Goal: Information Seeking & Learning: Learn about a topic

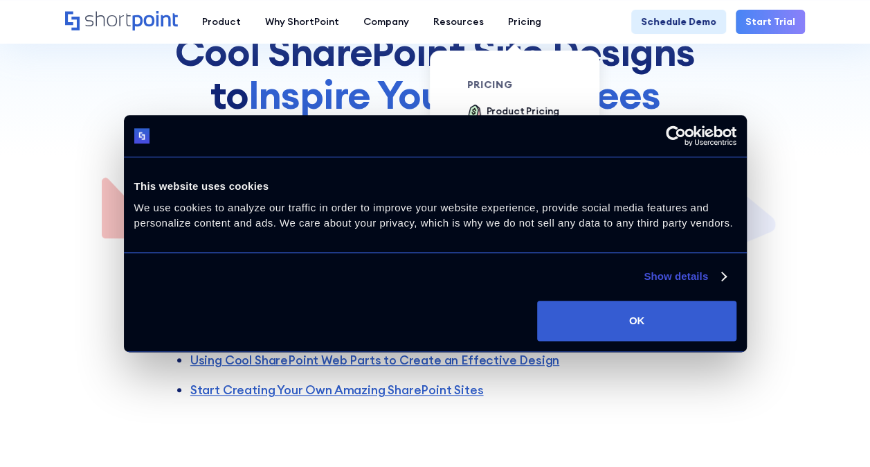
scroll to position [346, 0]
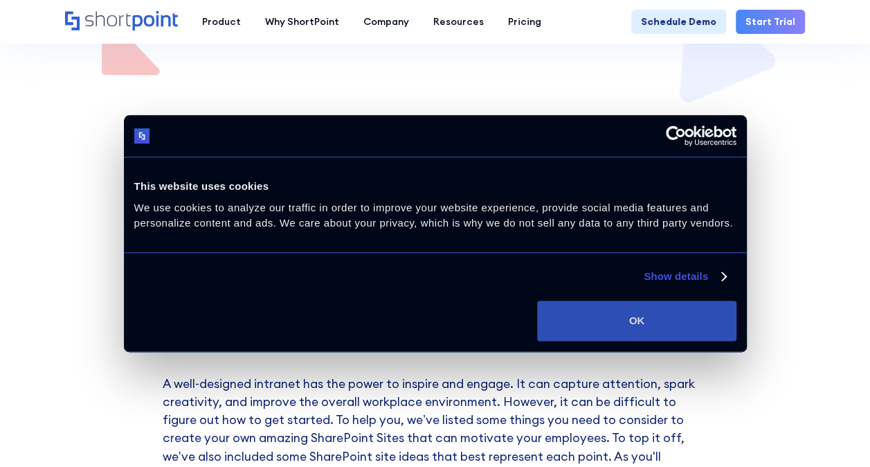
click at [656, 312] on button "OK" at bounding box center [636, 321] width 199 height 40
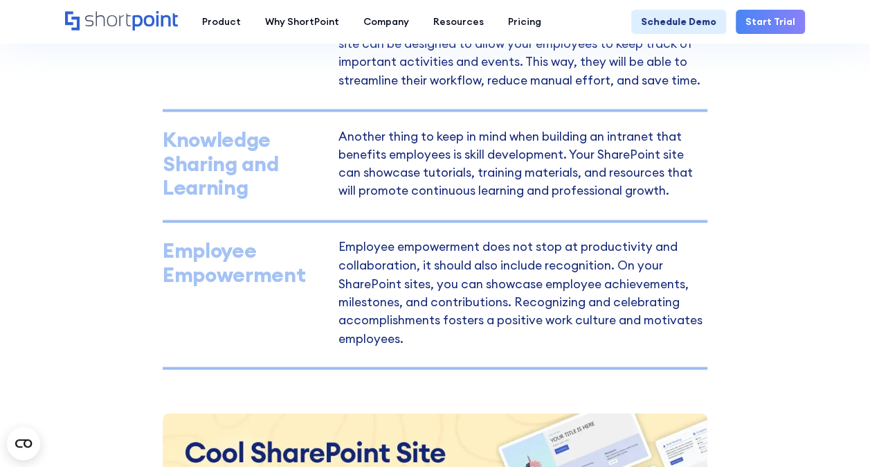
scroll to position [969, 0]
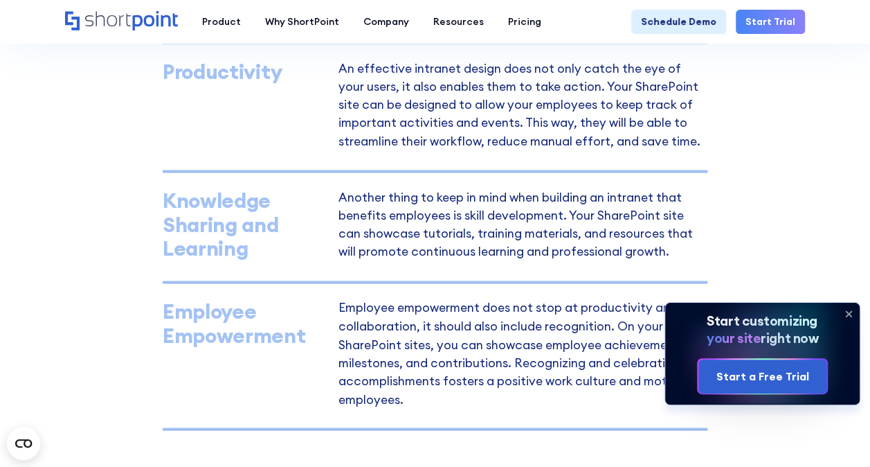
click at [849, 312] on icon at bounding box center [849, 314] width 6 height 6
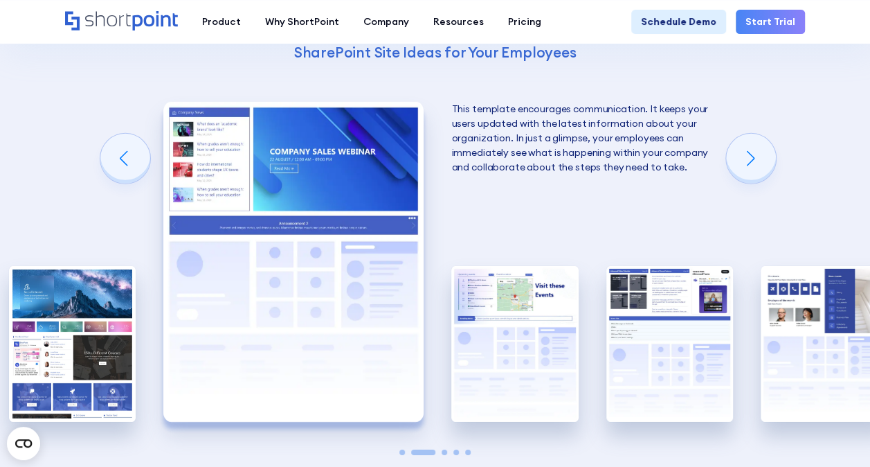
scroll to position [2077, 0]
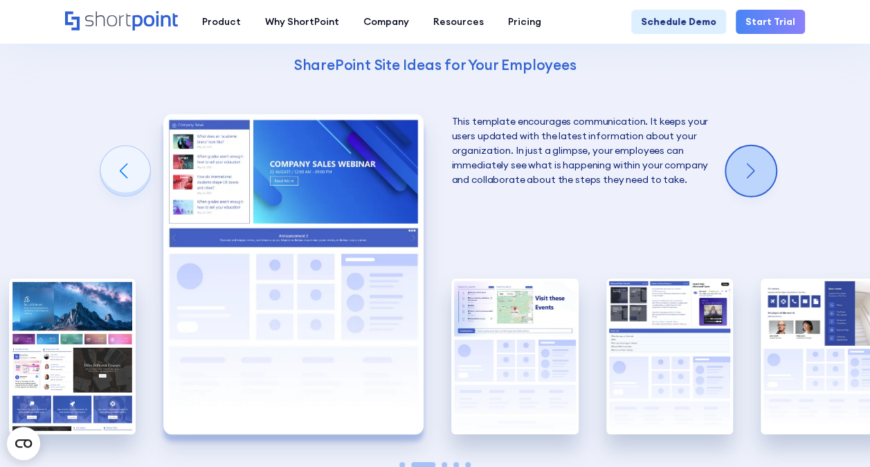
click at [766, 173] on div "Next slide" at bounding box center [751, 171] width 50 height 50
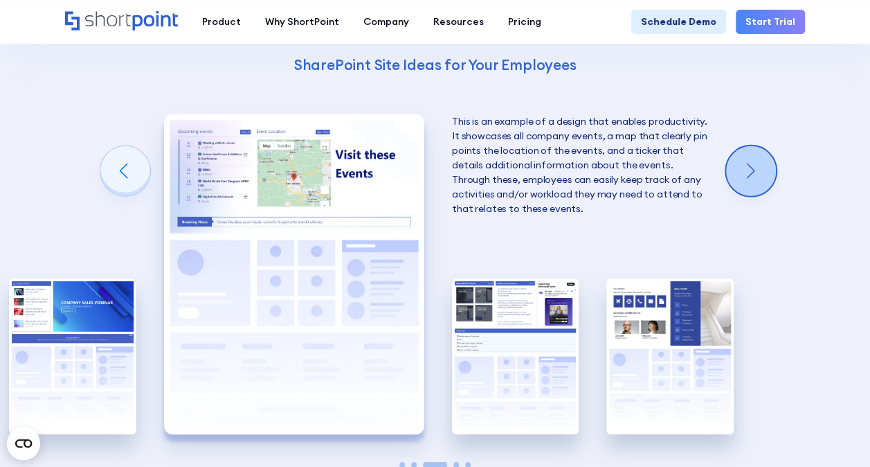
click at [766, 173] on div "Next slide" at bounding box center [751, 171] width 50 height 50
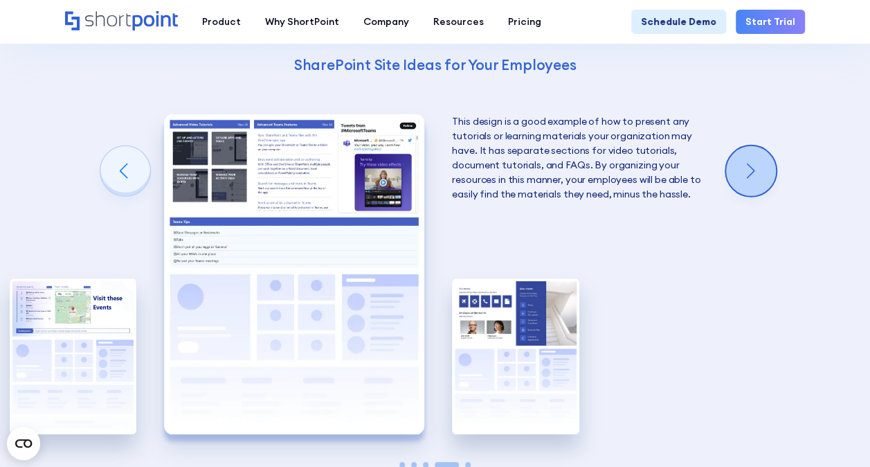
click at [766, 173] on div "Next slide" at bounding box center [751, 171] width 50 height 50
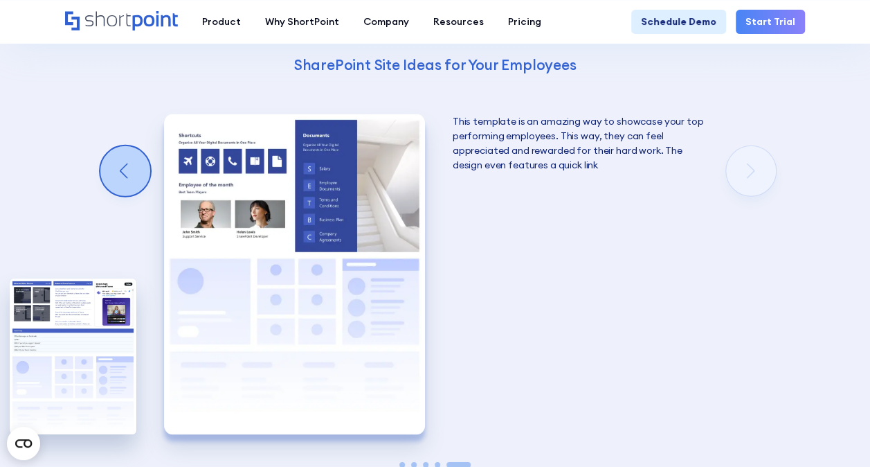
click at [130, 170] on div "Previous slide" at bounding box center [125, 171] width 50 height 50
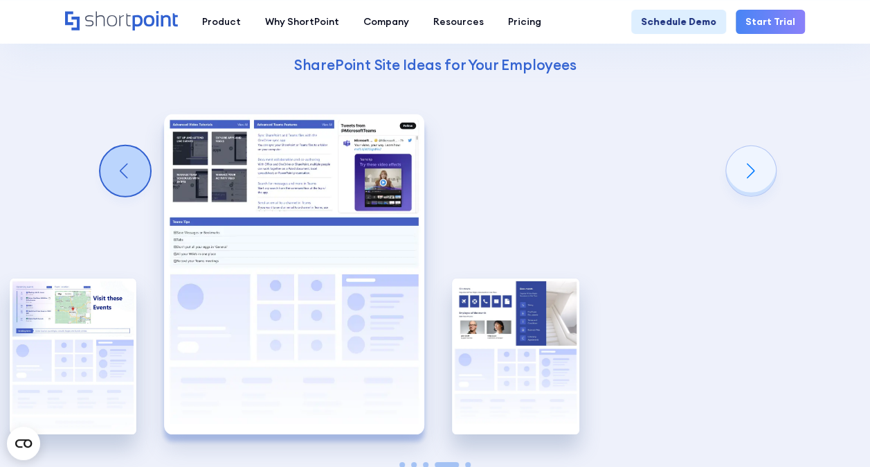
click at [130, 170] on div "Previous slide" at bounding box center [125, 171] width 50 height 50
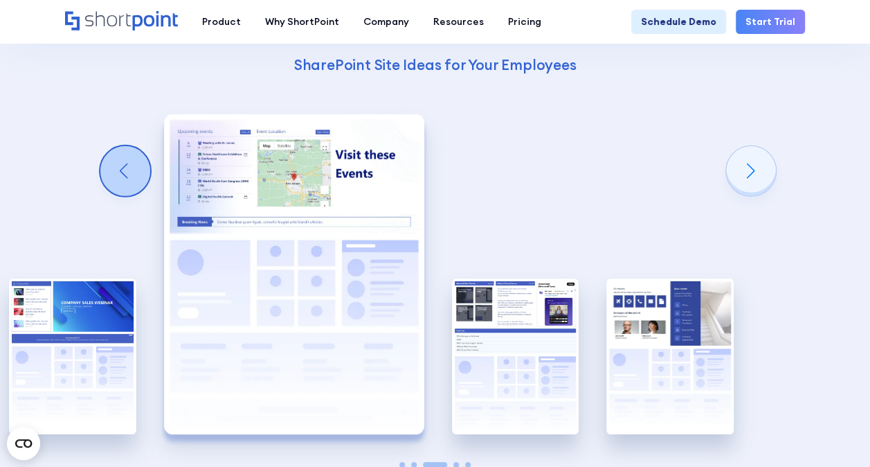
click at [130, 170] on div "Previous slide" at bounding box center [125, 171] width 50 height 50
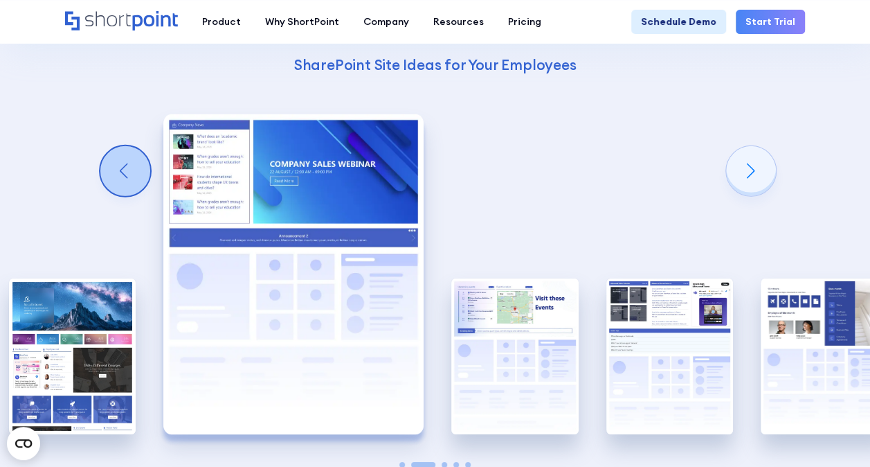
click at [130, 170] on div "Previous slide" at bounding box center [125, 171] width 50 height 50
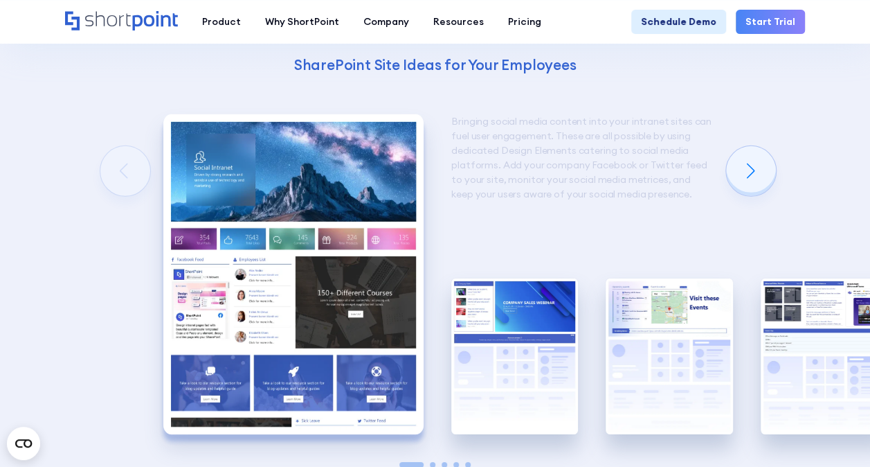
click at [130, 170] on div "Using Cool SharePoint Web Parts to Create an Effective Design Wondering where t…" at bounding box center [435, 149] width 870 height 887
